Goal: Information Seeking & Learning: Learn about a topic

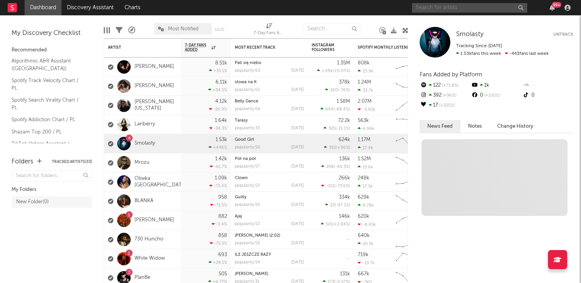
click at [455, 8] on input "text" at bounding box center [469, 8] width 115 height 10
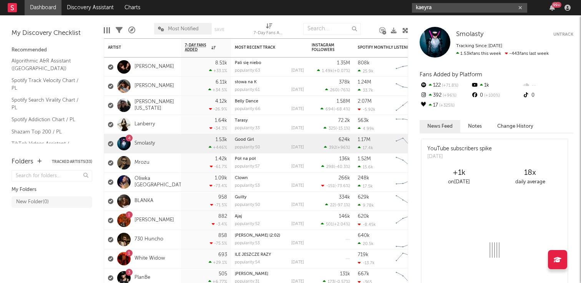
click at [436, 5] on input "kaeyra" at bounding box center [469, 8] width 115 height 10
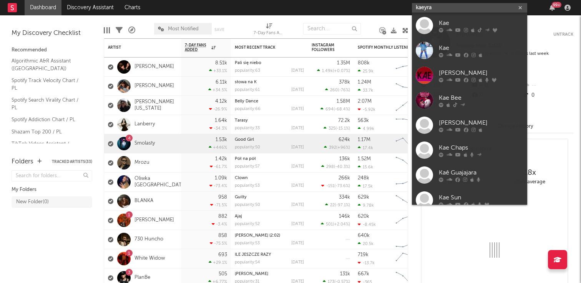
type input "kaeyra"
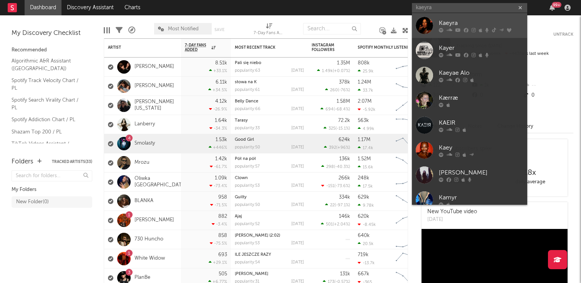
click at [447, 24] on div "Kaeyra" at bounding box center [480, 22] width 84 height 9
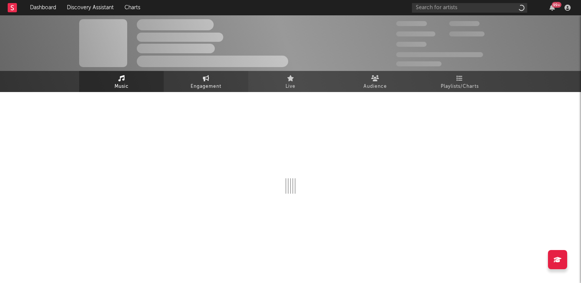
click at [207, 78] on icon at bounding box center [206, 78] width 7 height 6
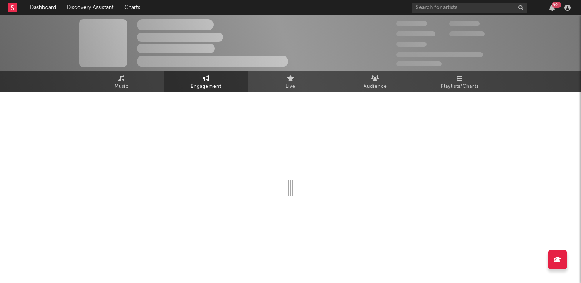
select select "1w"
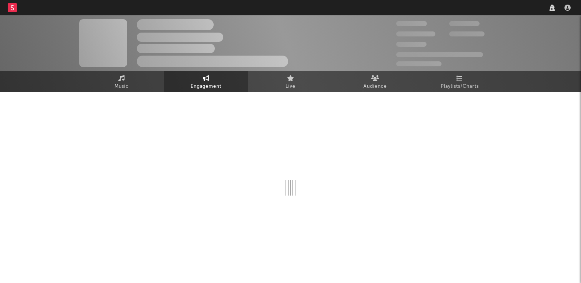
select select "1w"
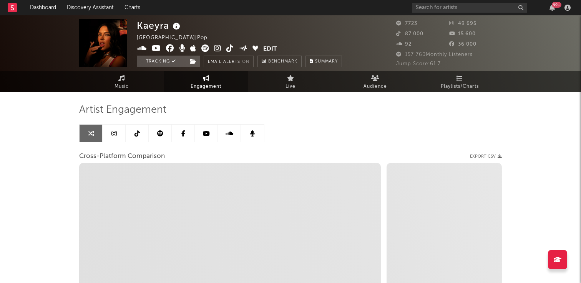
select select "1m"
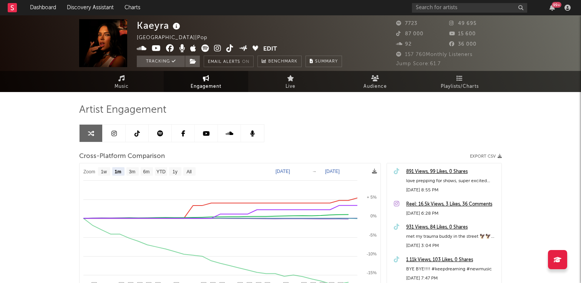
select select "1m"
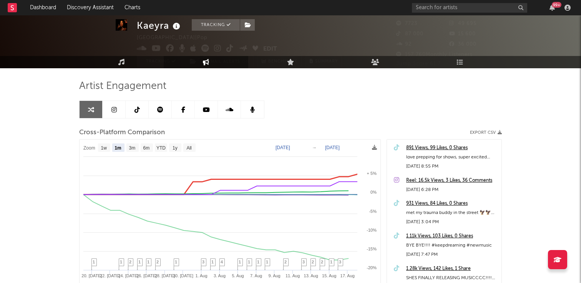
scroll to position [18, 0]
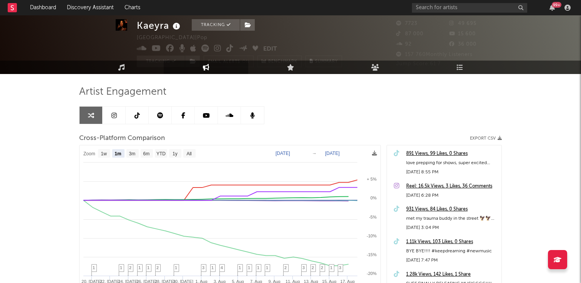
click at [114, 113] on icon at bounding box center [113, 116] width 5 height 6
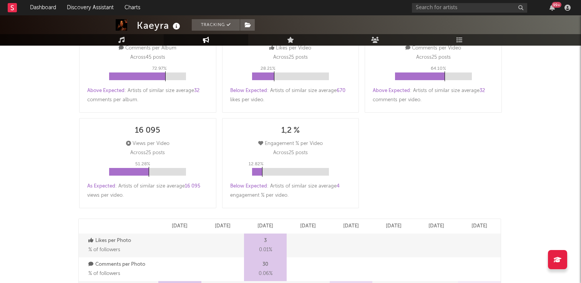
select select "6m"
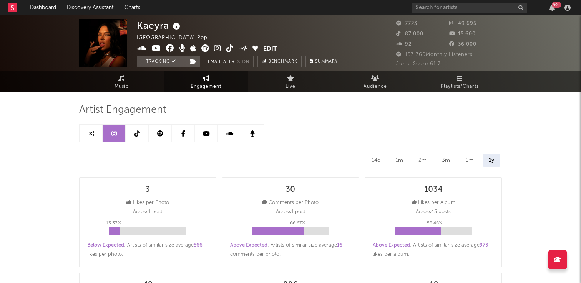
click at [139, 135] on link at bounding box center [137, 133] width 23 height 17
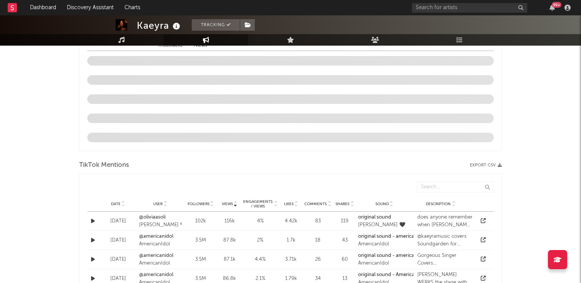
select select "6m"
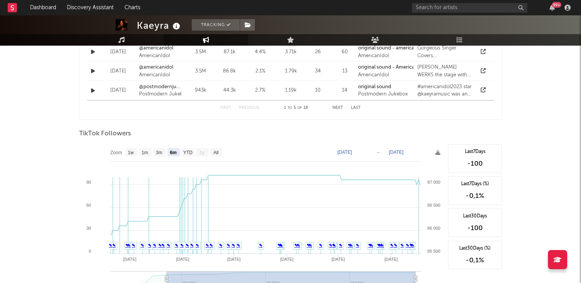
scroll to position [655, 0]
